Goal: Task Accomplishment & Management: Use online tool/utility

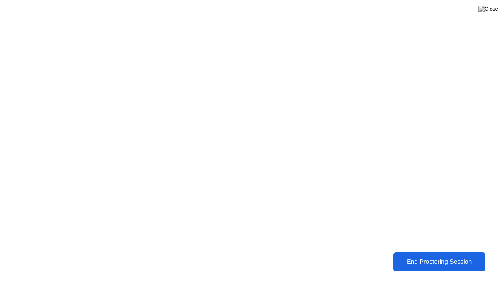
click at [411, 260] on div "End Proctoring Session" at bounding box center [439, 261] width 87 height 7
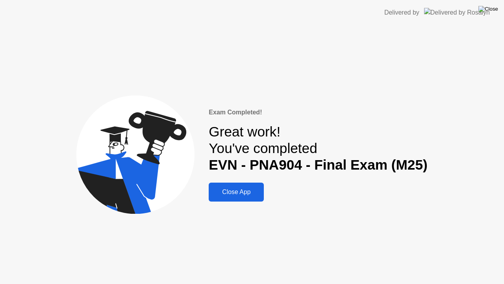
click at [493, 11] on img at bounding box center [488, 9] width 20 height 6
